Goal: Check status

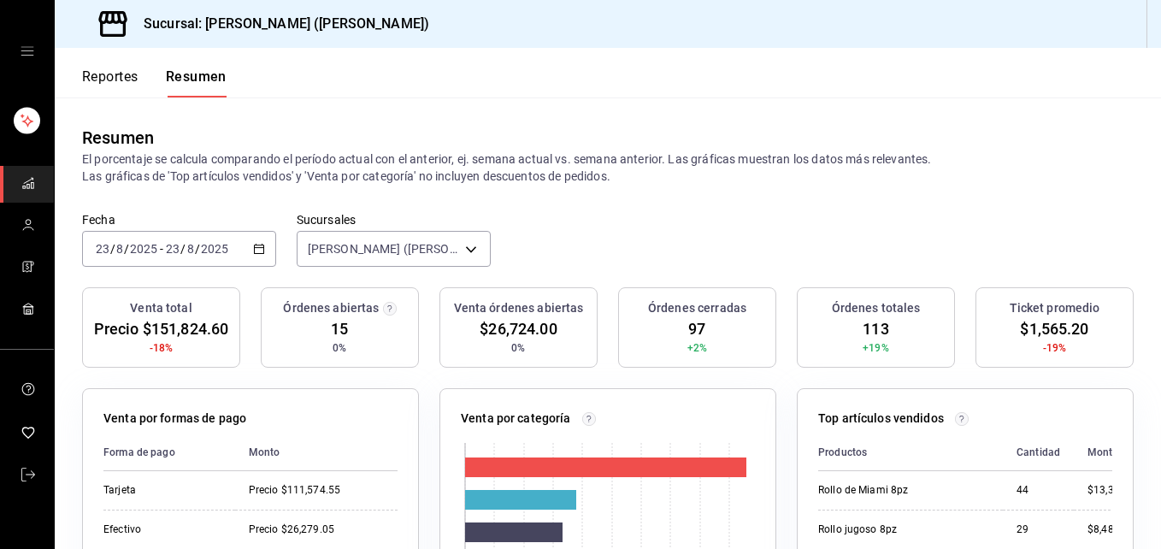
click at [392, 179] on p "El porcentaje se calcula comparando el período actual con el anterior, ej. sema…" at bounding box center [608, 167] width 1052 height 34
click at [412, 230] on div "[PERSON_NAME] ([PERSON_NAME]) [object Object]" at bounding box center [394, 245] width 194 height 43
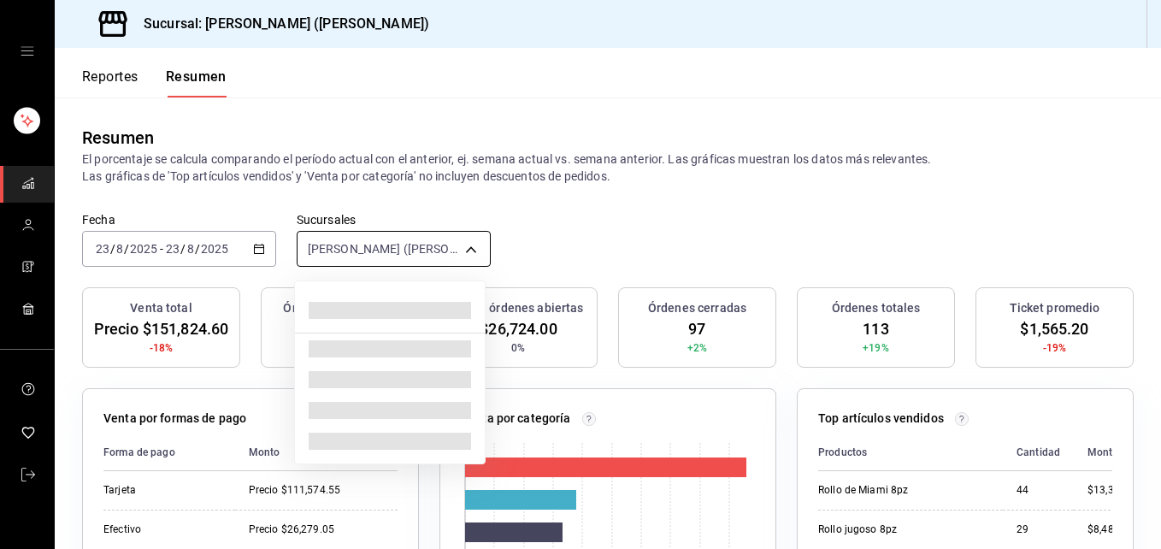
click at [418, 254] on body "Sucursal: [PERSON_NAME] ([PERSON_NAME]) Reportes Resumen Resumen El porcentaje …" at bounding box center [580, 274] width 1161 height 549
click at [245, 236] on div at bounding box center [580, 274] width 1161 height 549
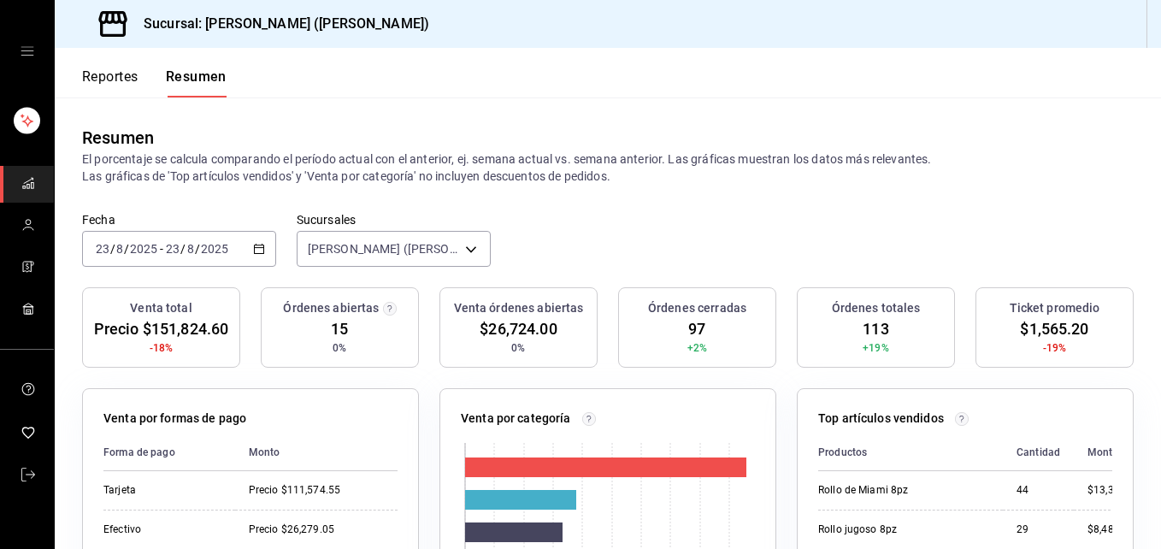
click at [137, 239] on div "[DATE] [DATE] - [DATE] [DATE]" at bounding box center [179, 249] width 194 height 36
drag, startPoint x: 925, startPoint y: 476, endPoint x: 928, endPoint y: 454, distance: 22.4
drag, startPoint x: 1069, startPoint y: 481, endPoint x: 995, endPoint y: 454, distance: 78.5
click at [1010, 448] on th "Cantidad" at bounding box center [1038, 452] width 71 height 37
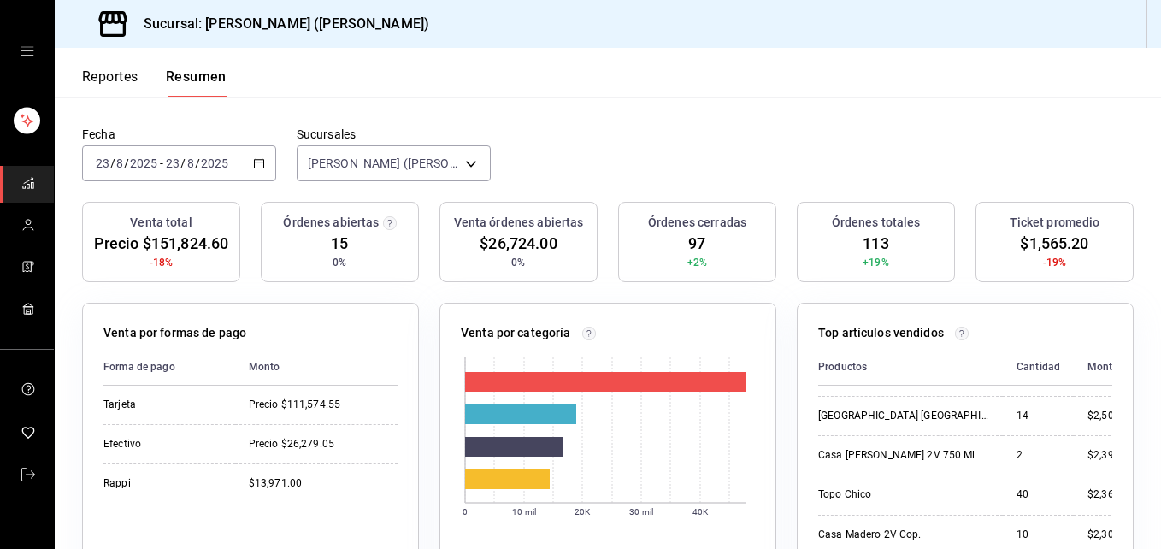
scroll to position [461, 0]
click at [150, 149] on div "[DATE] [DATE] - [DATE] [DATE]" at bounding box center [179, 163] width 194 height 36
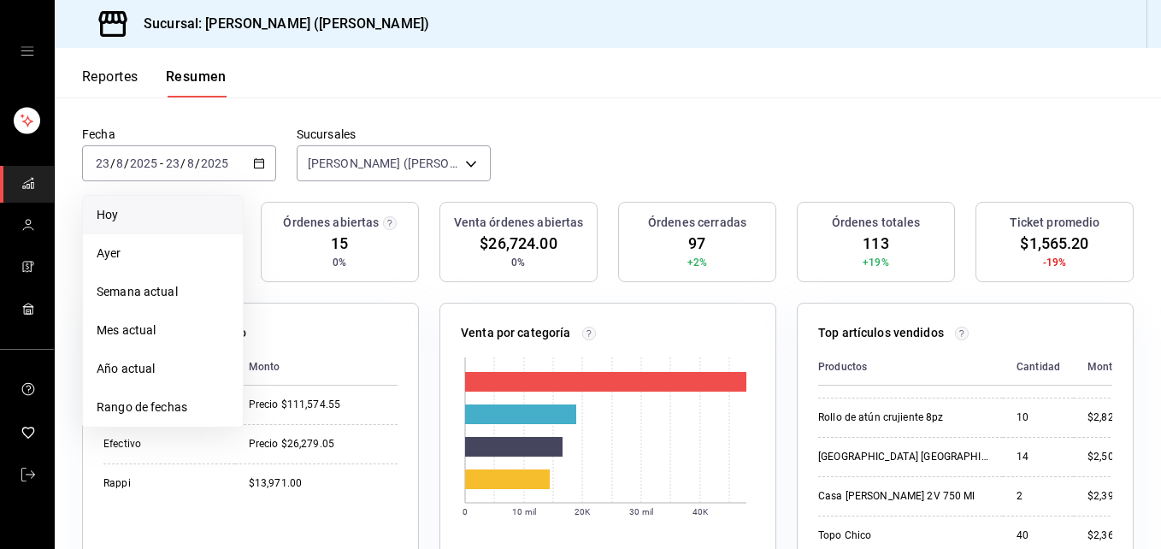
click at [173, 225] on li "Hoy" at bounding box center [163, 215] width 160 height 38
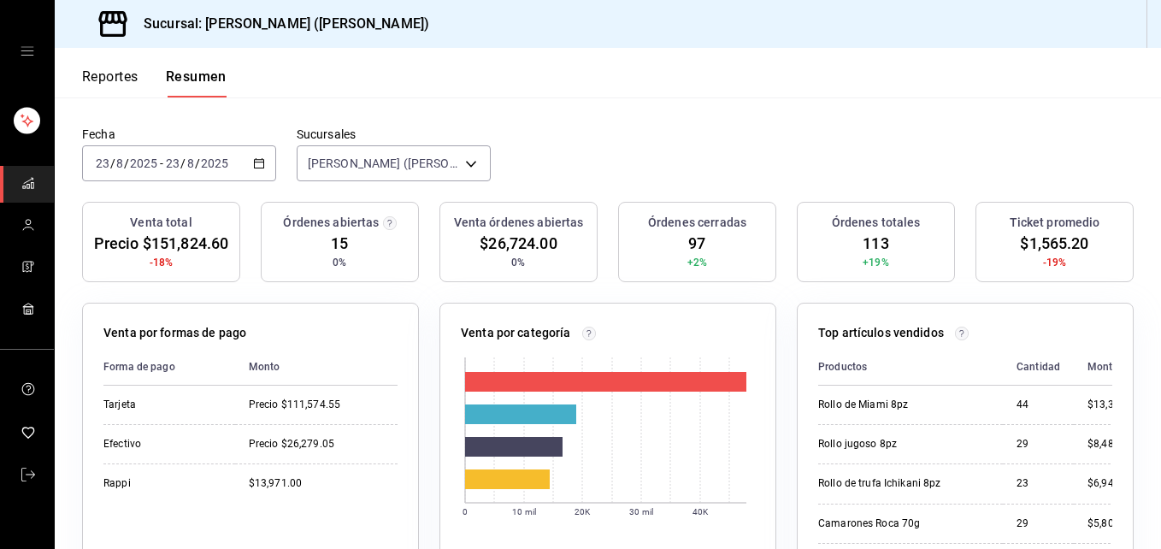
click at [168, 171] on div "[DATE] [DATE] - [DATE] [DATE]" at bounding box center [179, 163] width 194 height 36
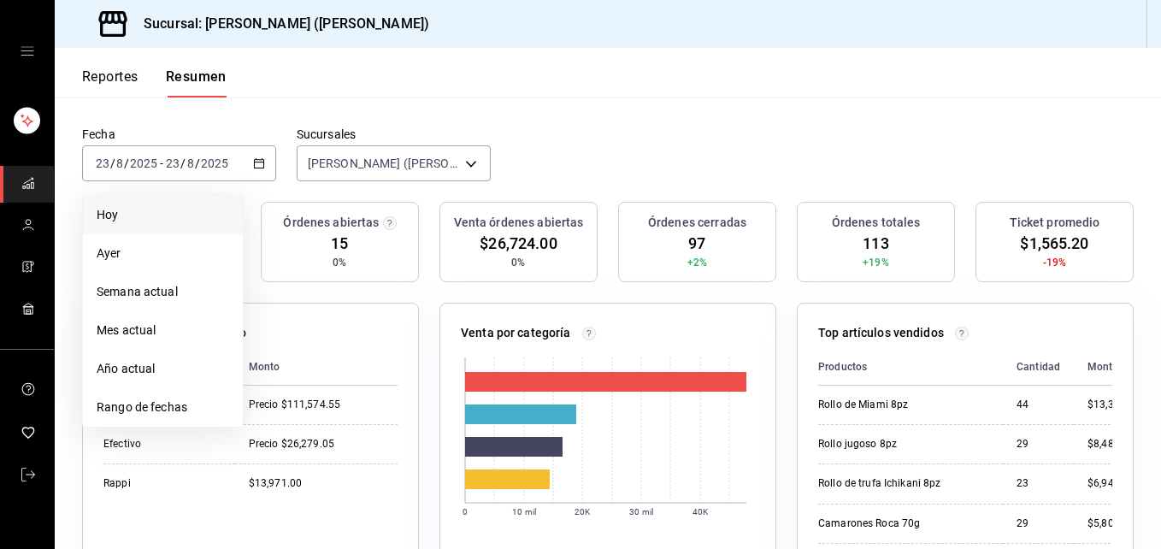
click at [179, 227] on li "Hoy" at bounding box center [163, 215] width 160 height 38
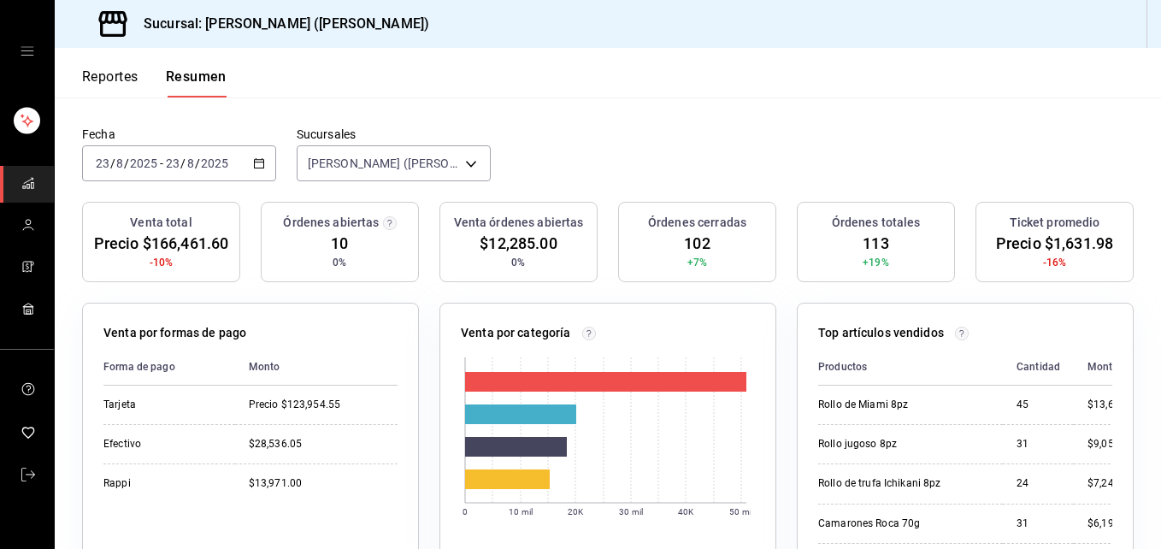
click at [192, 187] on div "Fecha [DATE] [DATE] - [DATE] [DATE] Sucursales [PERSON_NAME] ([PERSON_NAME]) [o…" at bounding box center [608, 164] width 1106 height 75
click at [186, 161] on input "8" at bounding box center [190, 163] width 9 height 14
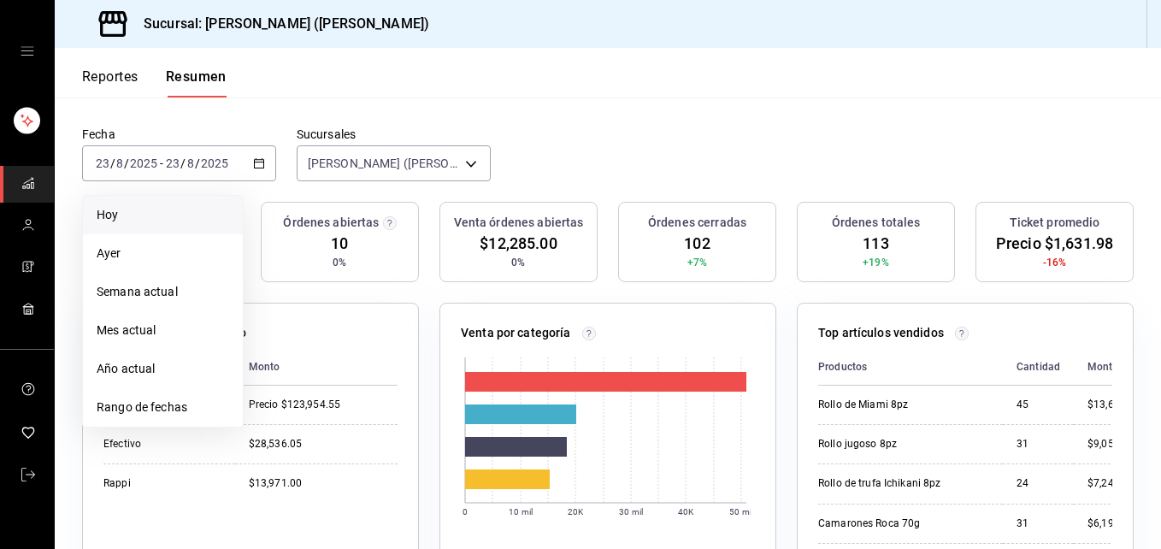
click at [173, 219] on span "Hoy" at bounding box center [163, 215] width 133 height 18
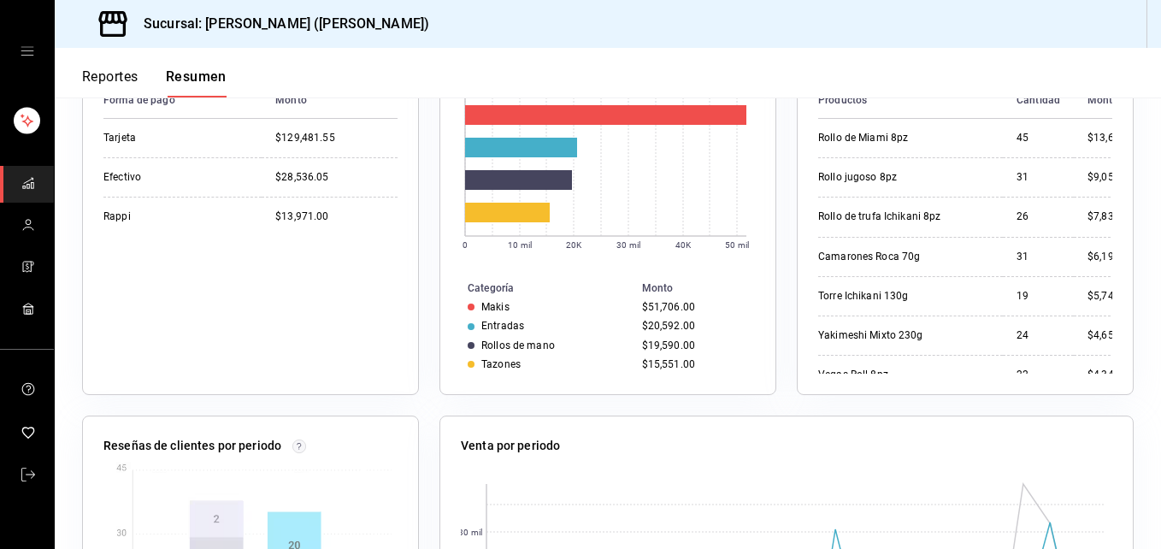
scroll to position [0, 0]
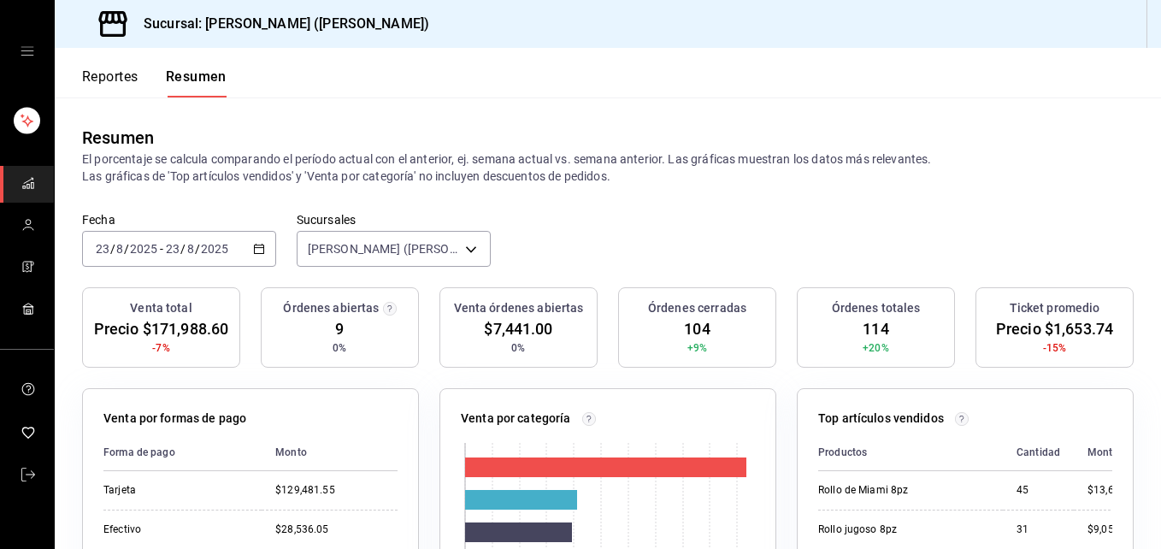
click at [186, 248] on input "8" at bounding box center [190, 249] width 9 height 14
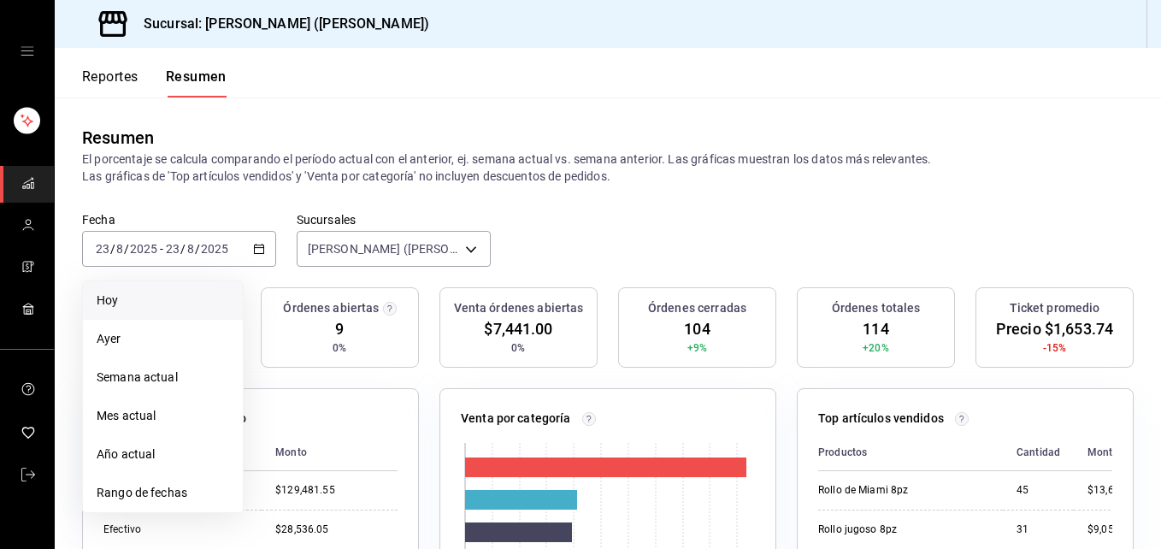
click at [147, 297] on span "Hoy" at bounding box center [163, 301] width 133 height 18
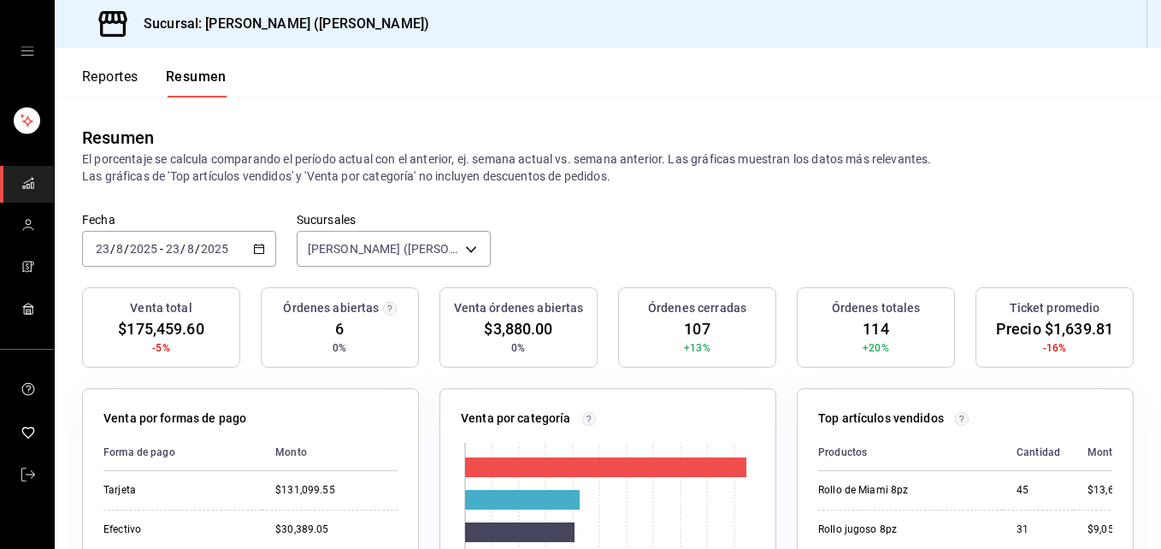
click at [169, 206] on div "Resumen El porcentaje se calcula comparando el período actual con el anterior, …" at bounding box center [608, 154] width 1106 height 115
click at [168, 236] on div "[DATE] [DATE] - [DATE] [DATE]" at bounding box center [179, 249] width 194 height 36
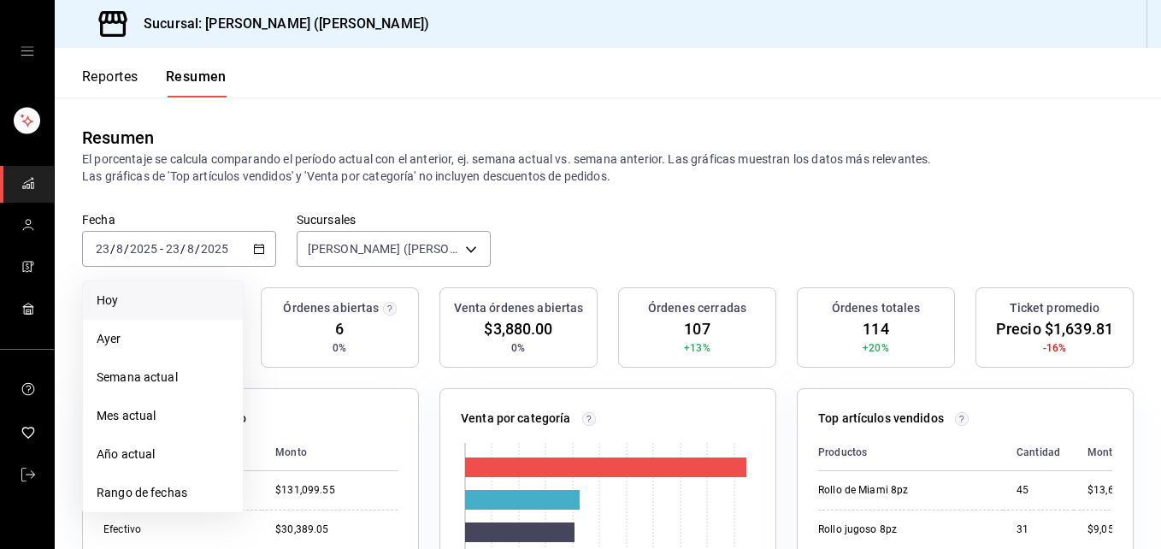
click at [156, 299] on span "Hoy" at bounding box center [163, 301] width 133 height 18
